Goal: Task Accomplishment & Management: Complete application form

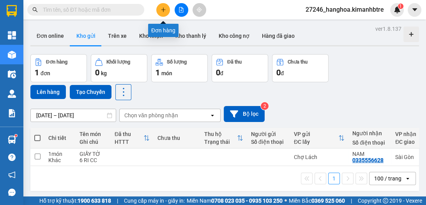
click at [162, 11] on icon "plus" at bounding box center [163, 9] width 5 height 5
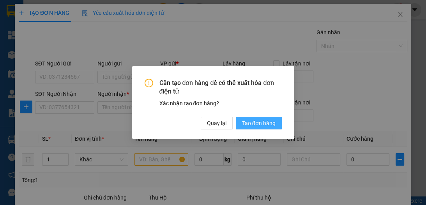
click at [263, 126] on span "Tạo đơn hàng" at bounding box center [259, 123] width 34 height 9
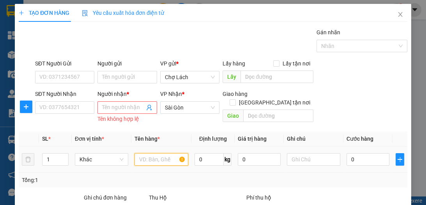
click at [163, 159] on input "text" at bounding box center [160, 159] width 53 height 12
type input "3 BỊT"
click at [64, 155] on span "up" at bounding box center [64, 157] width 5 height 5
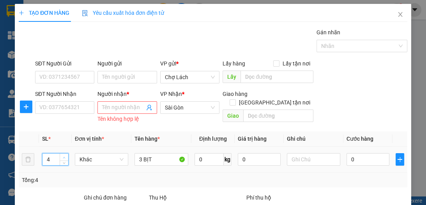
click at [64, 155] on span "up" at bounding box center [64, 157] width 5 height 5
click at [74, 104] on input "SĐT Người Nhận" at bounding box center [64, 107] width 59 height 12
type input "3"
click at [65, 161] on icon "down" at bounding box center [64, 162] width 3 height 3
click at [72, 109] on input "SĐT Người Nhận" at bounding box center [64, 107] width 59 height 12
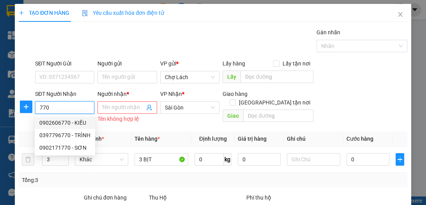
click at [68, 120] on div "0902606770 - KIỀU" at bounding box center [64, 122] width 51 height 9
type input "0902606770"
type input "KIỀU"
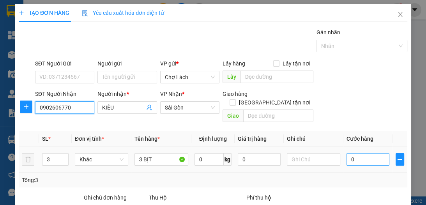
type input "0902606770"
click at [352, 153] on input "0" at bounding box center [367, 159] width 43 height 12
type input "6"
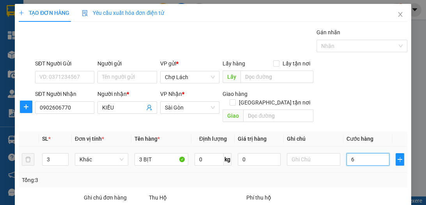
type input "60"
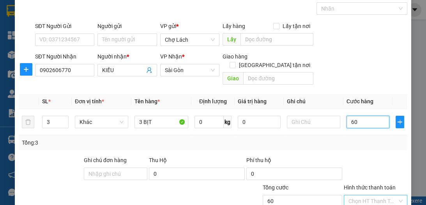
scroll to position [72, 0]
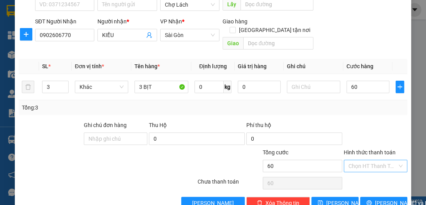
type input "60.000"
click at [370, 160] on input "Hình thức thanh toán" at bounding box center [372, 166] width 49 height 12
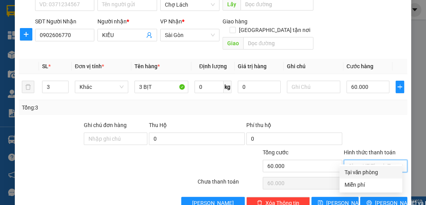
click at [371, 170] on div "Tại văn phòng" at bounding box center [370, 172] width 53 height 9
type input "0"
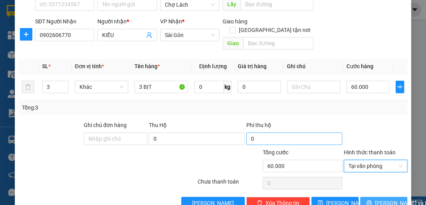
click at [388, 199] on span "[PERSON_NAME] và In" at bounding box center [402, 203] width 55 height 9
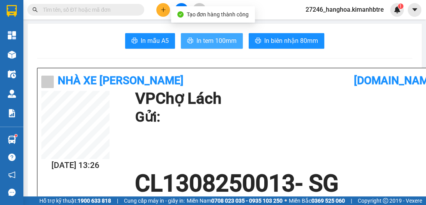
click at [205, 37] on span "In tem 100mm" at bounding box center [216, 41] width 40 height 10
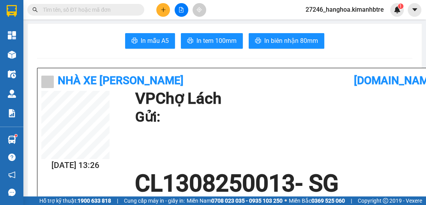
click at [164, 11] on icon "plus" at bounding box center [163, 9] width 5 height 5
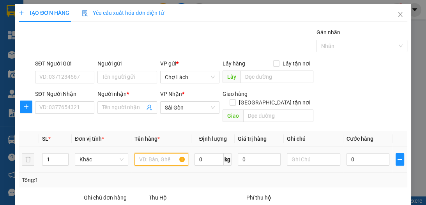
click at [152, 153] on input "text" at bounding box center [160, 159] width 53 height 12
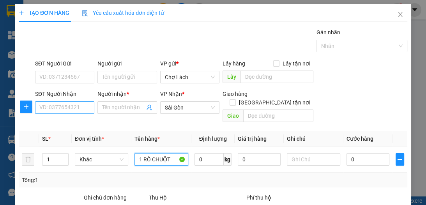
type input "1 RỔ CHUỘT"
click at [87, 109] on input "SĐT Người Nhận" at bounding box center [64, 107] width 59 height 12
click at [82, 109] on input "SĐT Người Nhận" at bounding box center [64, 107] width 59 height 12
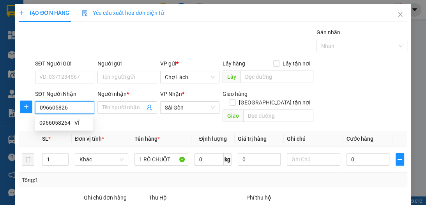
type input "0966058264"
click at [69, 121] on div "0966058264 - VĨ" at bounding box center [63, 122] width 49 height 9
type input "VĨ"
type input "0966058264"
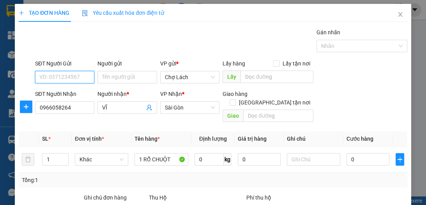
click at [71, 78] on input "SĐT Người Gửi" at bounding box center [64, 77] width 59 height 12
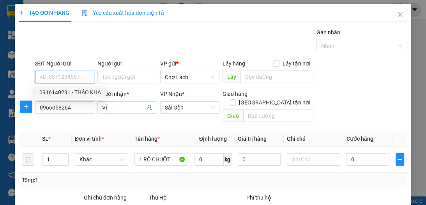
click at [83, 93] on div "0916140291 - THẢO KHA" at bounding box center [70, 92] width 62 height 9
type input "0916140291"
type input "THẢO KHA"
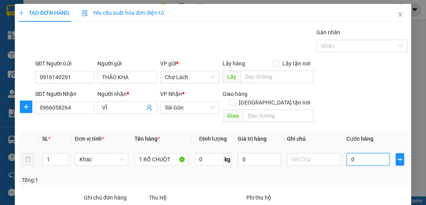
click at [352, 154] on input "0" at bounding box center [367, 159] width 43 height 12
type input "5"
type input "50"
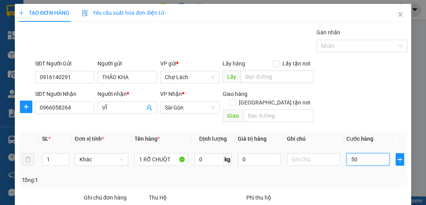
type input "50"
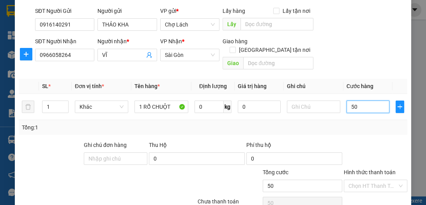
scroll to position [83, 0]
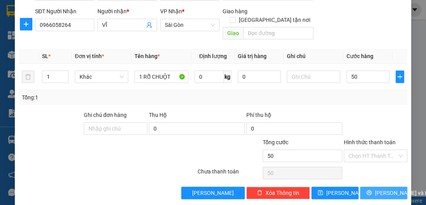
click at [376, 189] on span "[PERSON_NAME] và In" at bounding box center [402, 193] width 55 height 9
type input "50.000"
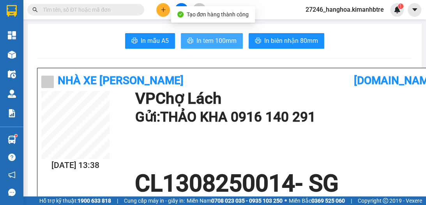
click at [204, 36] on span "In tem 100mm" at bounding box center [216, 41] width 40 height 10
